Goal: Understand process/instructions: Learn how to perform a task or action

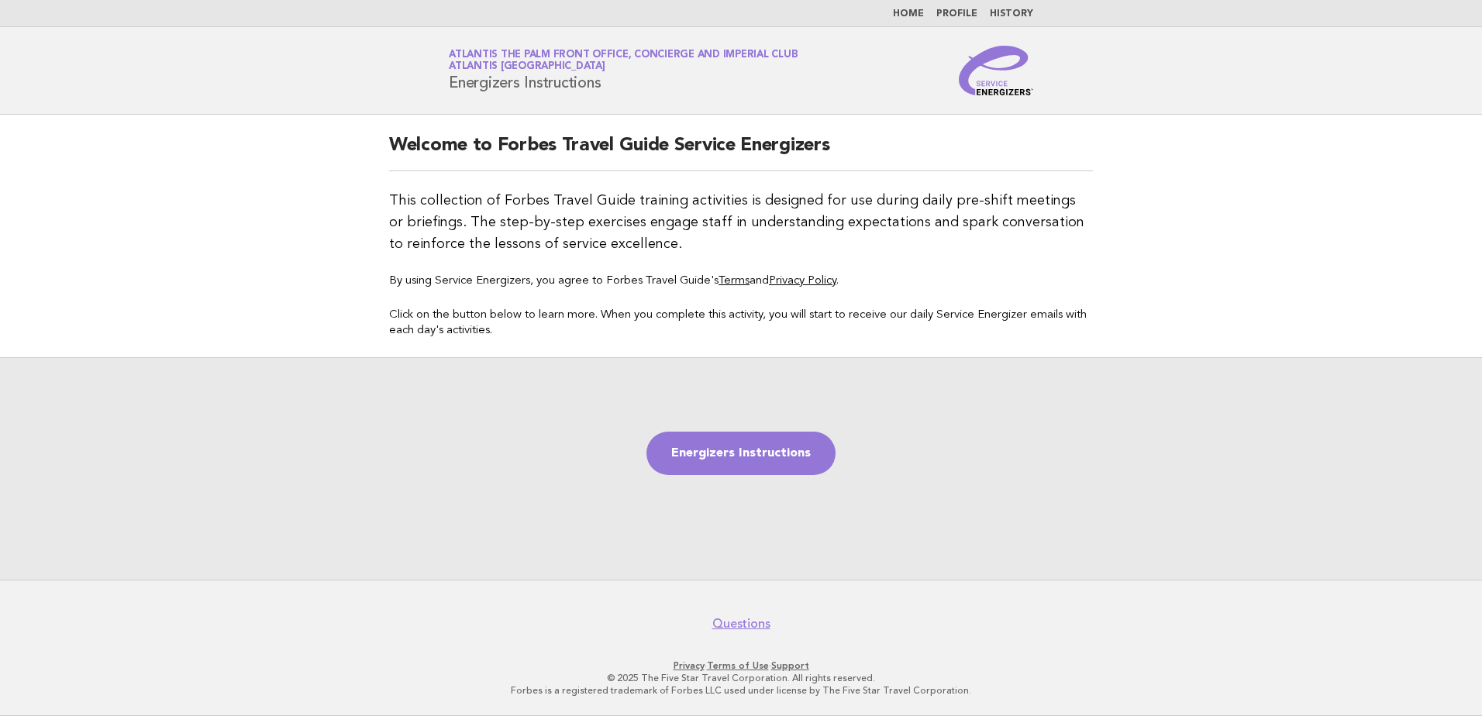
click at [915, 13] on link "Home" at bounding box center [908, 13] width 31 height 9
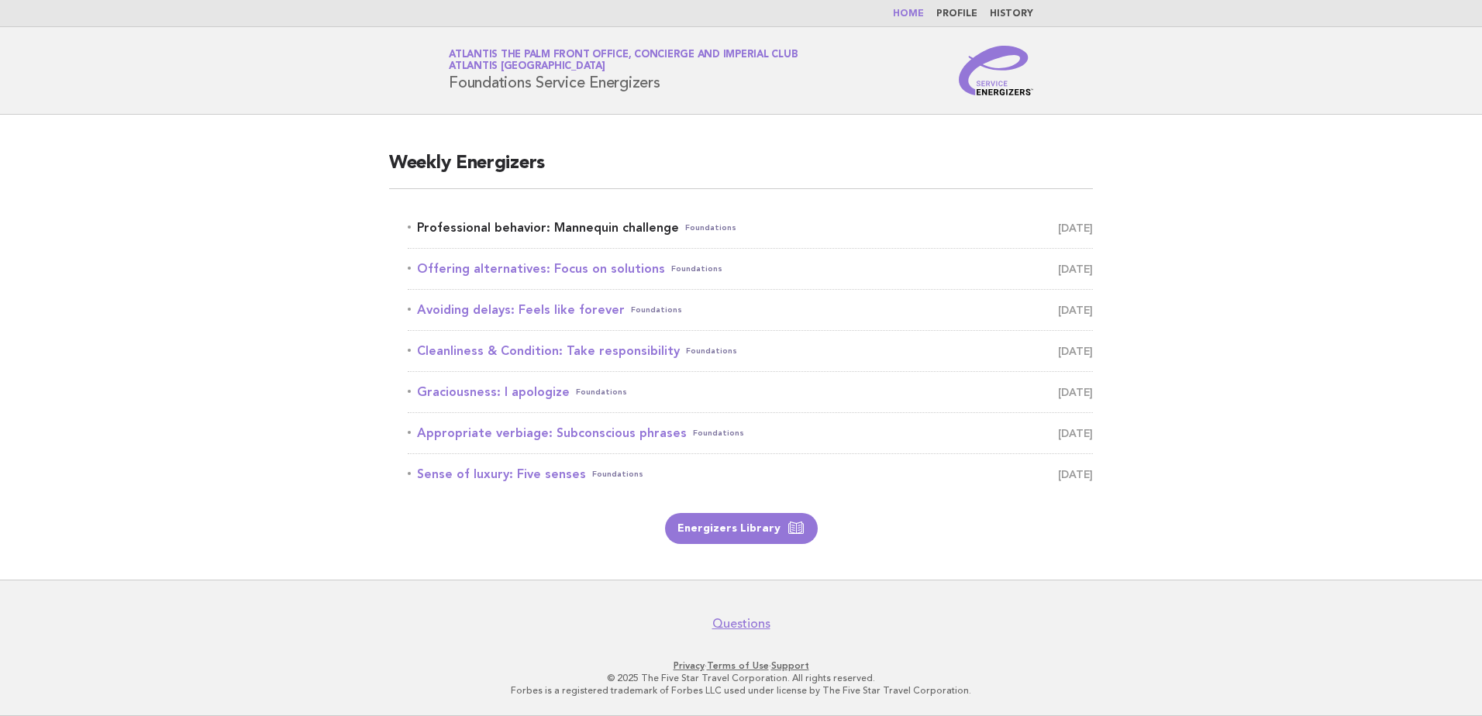
click at [824, 220] on link "Professional behavior: Mannequin challenge Foundations [DATE]" at bounding box center [750, 228] width 685 height 22
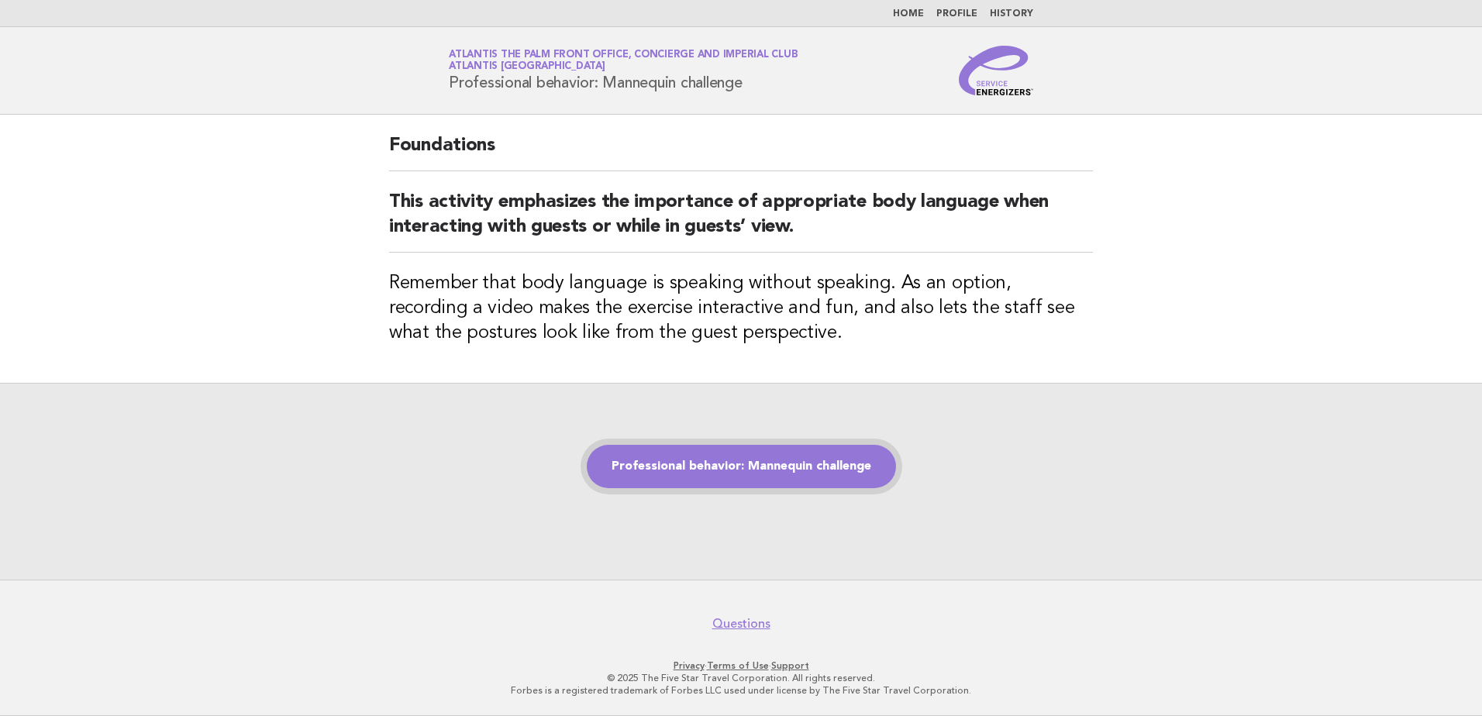
click at [711, 447] on link "Professional behavior: Mannequin challenge" at bounding box center [741, 466] width 309 height 43
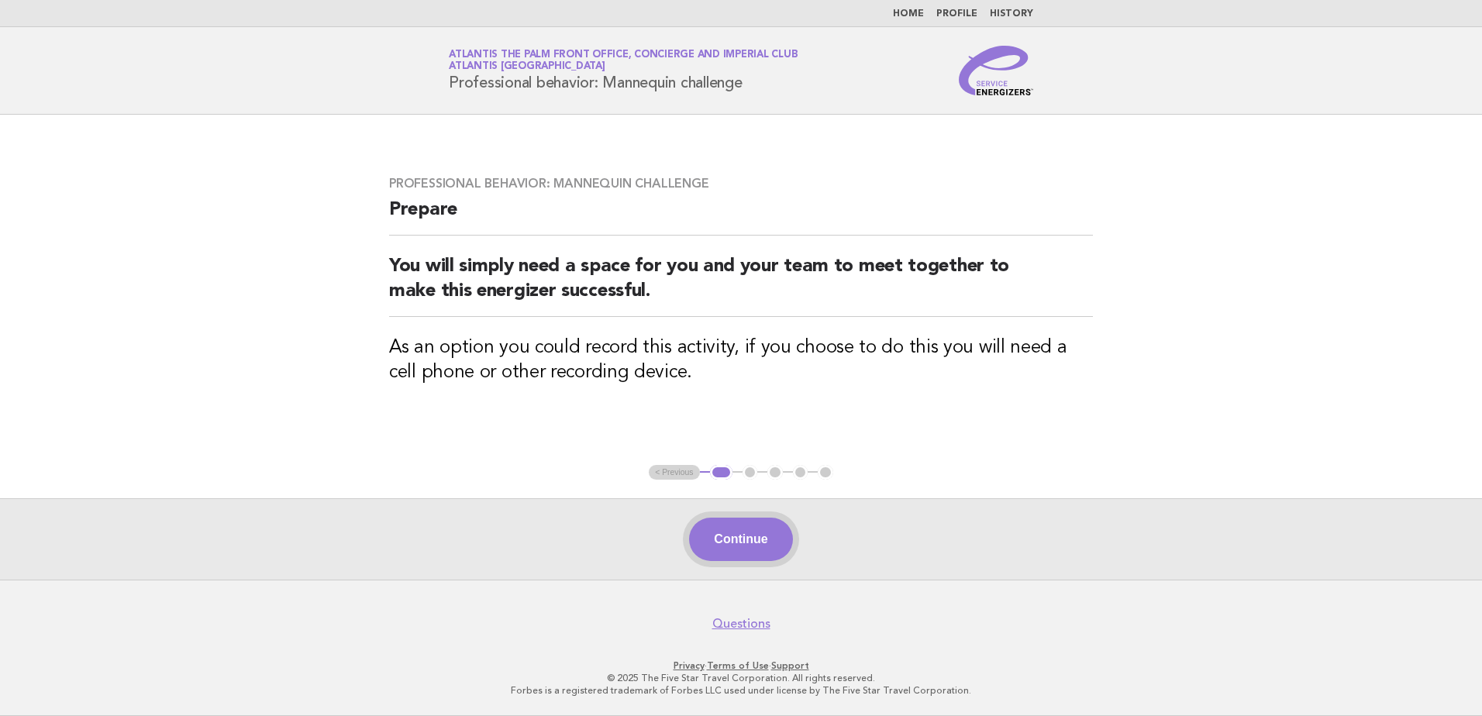
click at [732, 535] on button "Continue" at bounding box center [740, 539] width 103 height 43
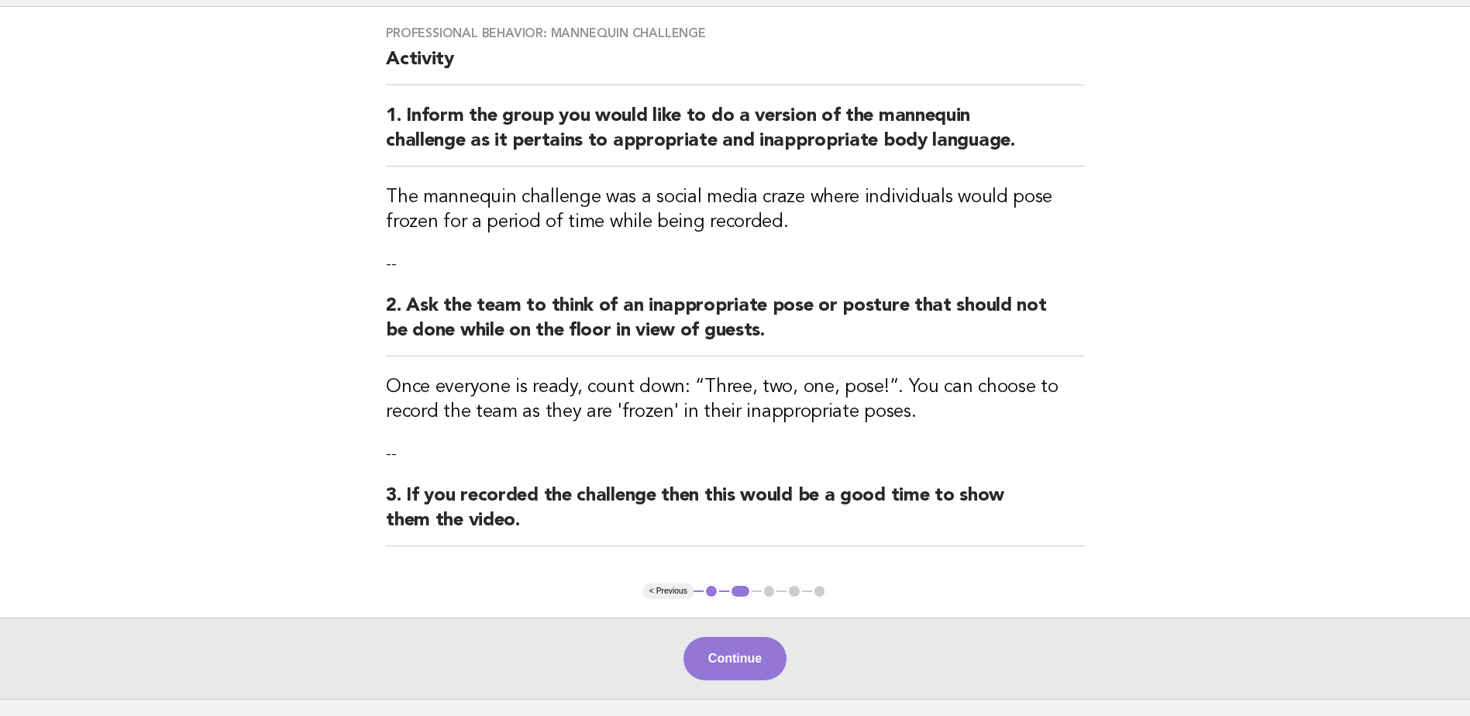
scroll to position [226, 0]
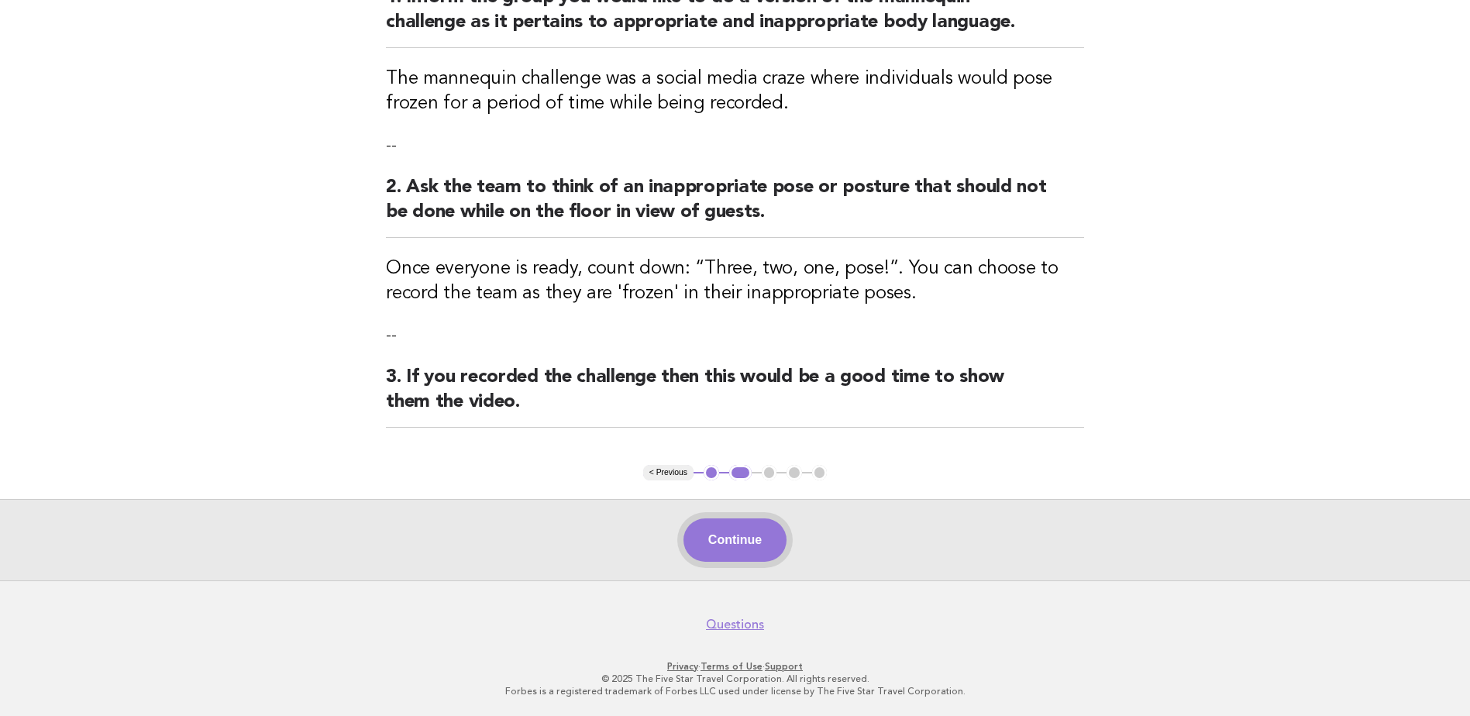
click at [735, 531] on button "Continue" at bounding box center [734, 539] width 103 height 43
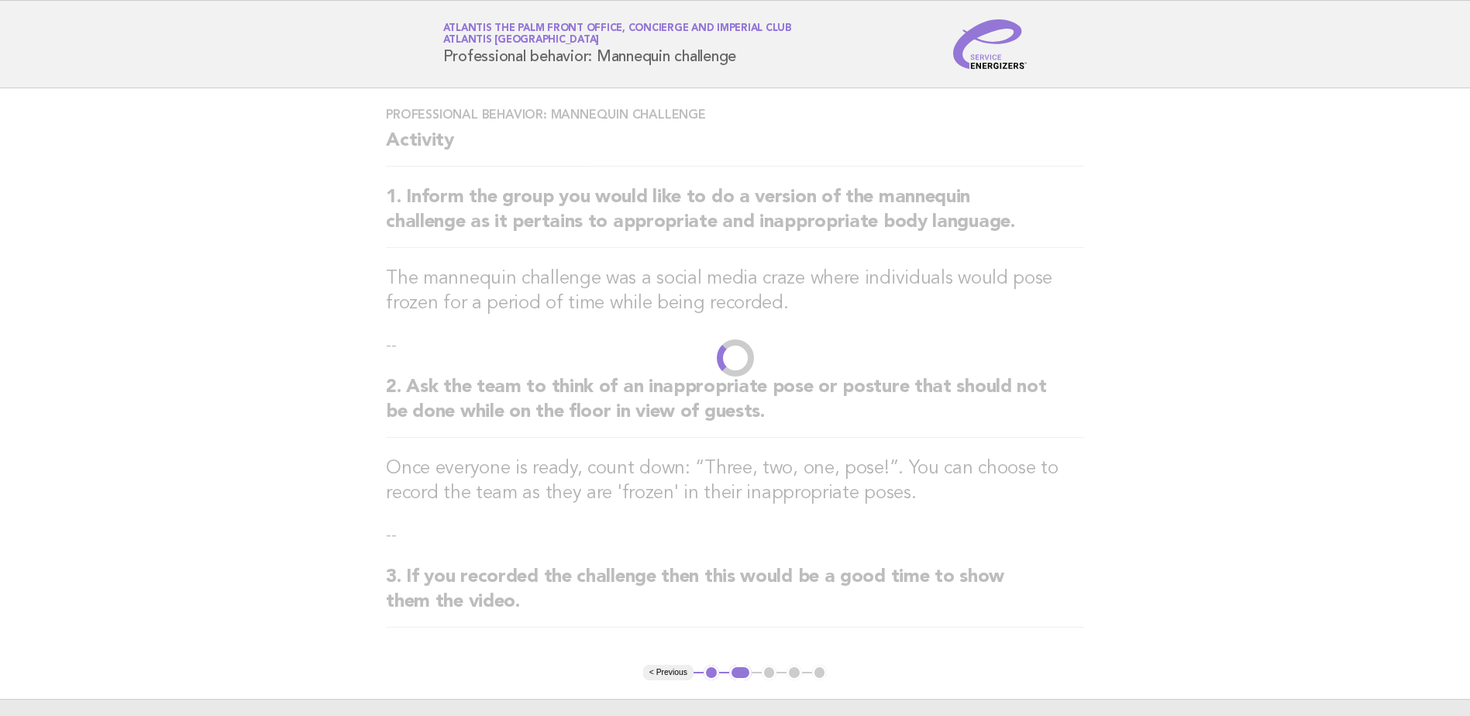
scroll to position [0, 0]
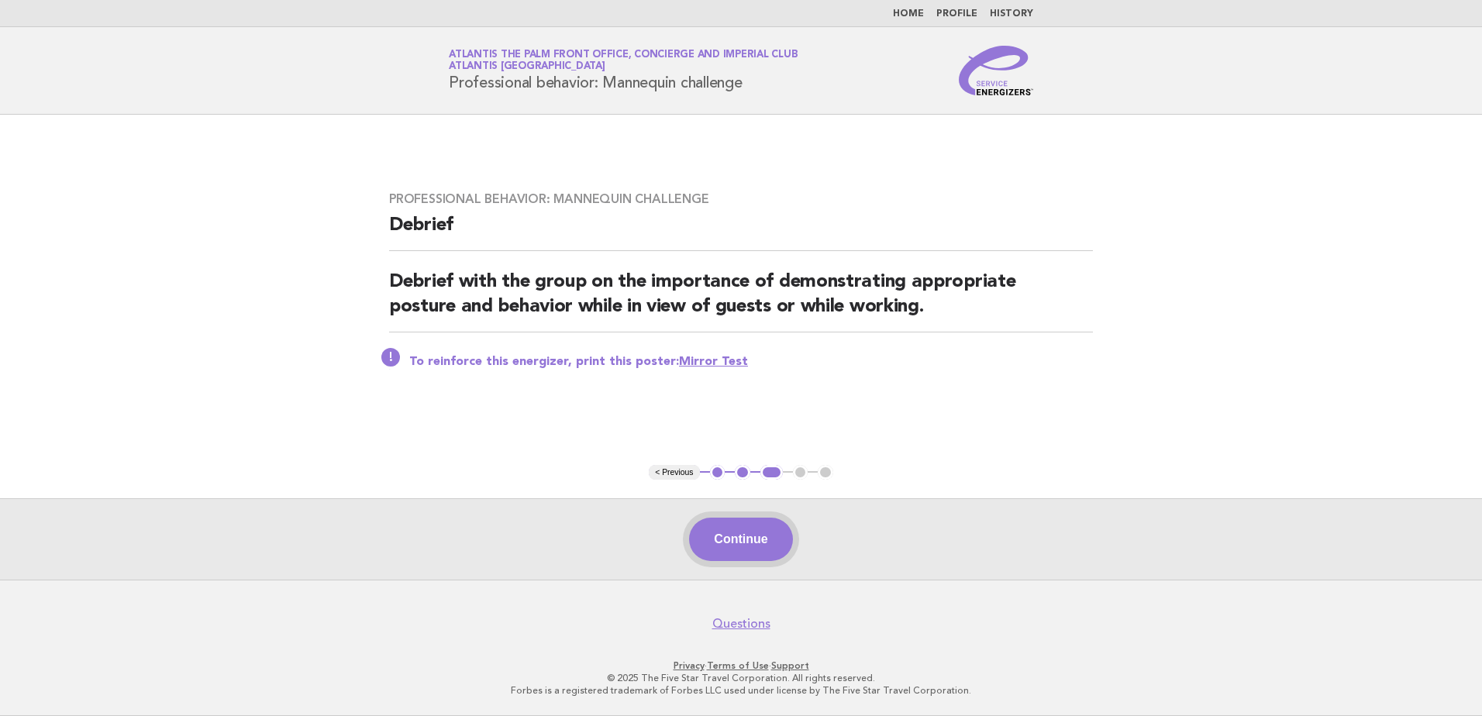
click at [732, 535] on button "Continue" at bounding box center [740, 539] width 103 height 43
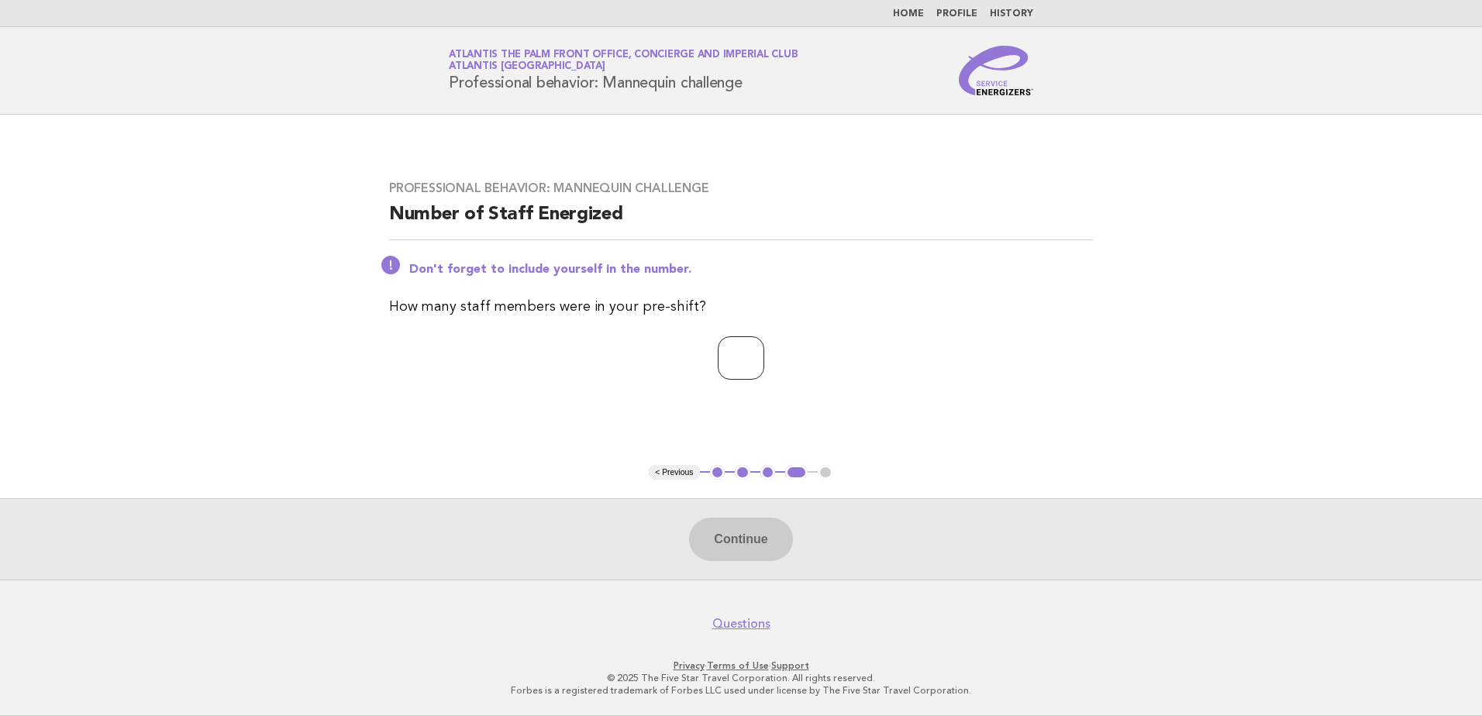
click at [718, 349] on input "number" at bounding box center [741, 357] width 46 height 43
type input "*"
click at [758, 539] on button "Continue" at bounding box center [740, 539] width 103 height 43
